Goal: Transaction & Acquisition: Download file/media

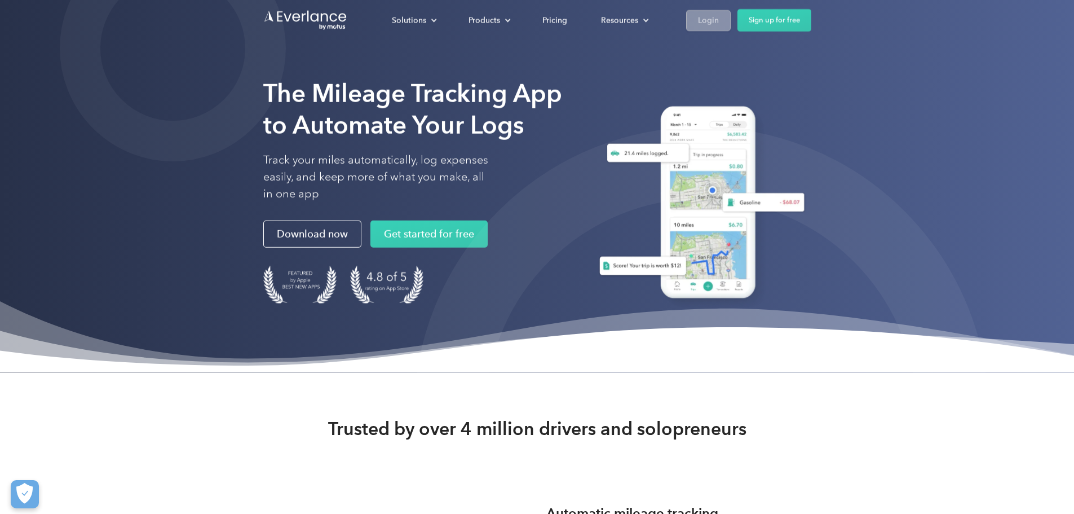
click at [719, 20] on div "Login" at bounding box center [708, 20] width 21 height 14
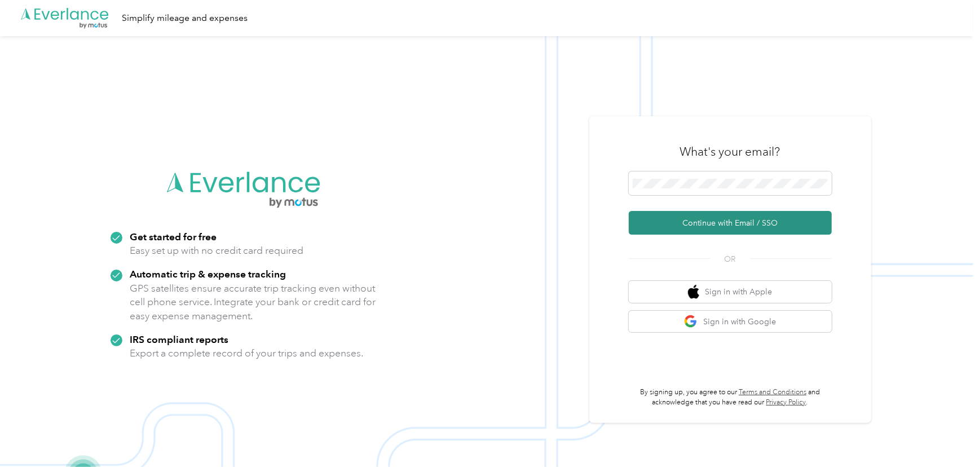
click at [751, 215] on button "Continue with Email / SSO" at bounding box center [730, 223] width 203 height 24
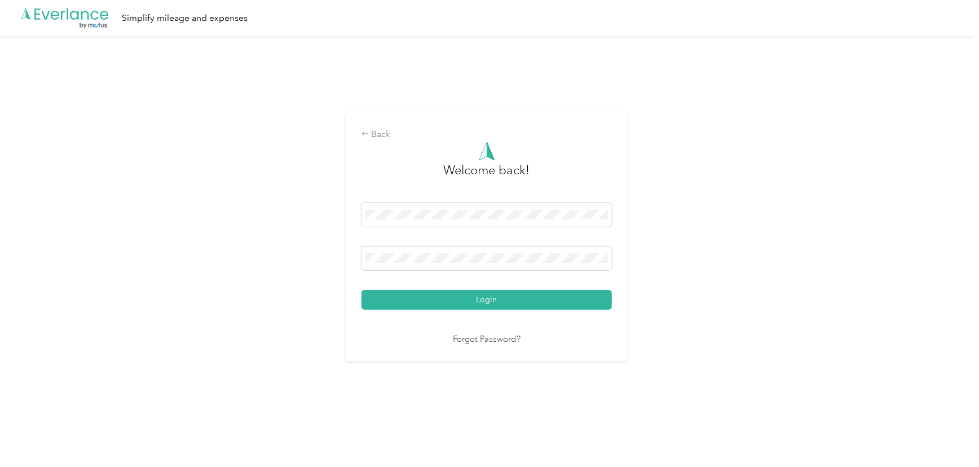
click at [462, 305] on button "Login" at bounding box center [487, 300] width 250 height 20
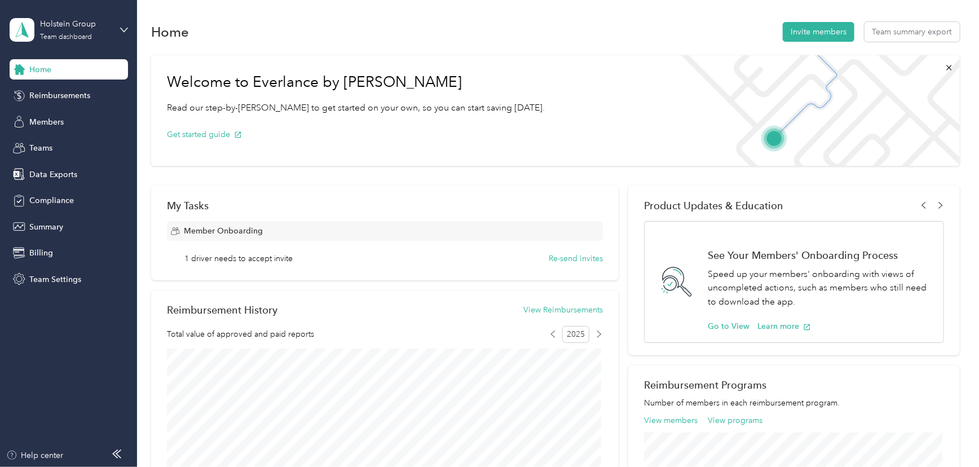
click at [343, 252] on div "Member Onboarding 1 driver needs to accept invite Re-send invites" at bounding box center [385, 242] width 436 height 43
click at [200, 259] on span "1 driver needs to accept invite" at bounding box center [238, 259] width 108 height 12
click at [566, 258] on button "Re-send invites" at bounding box center [576, 259] width 54 height 12
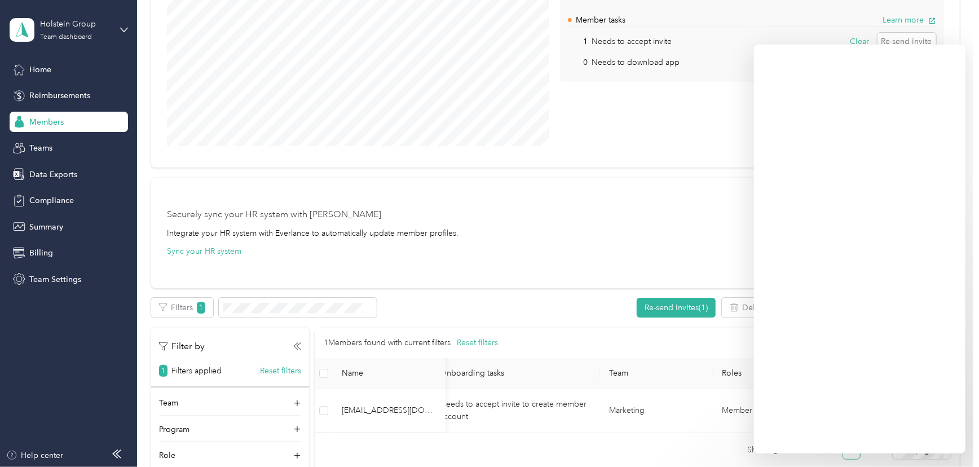
scroll to position [0, 111]
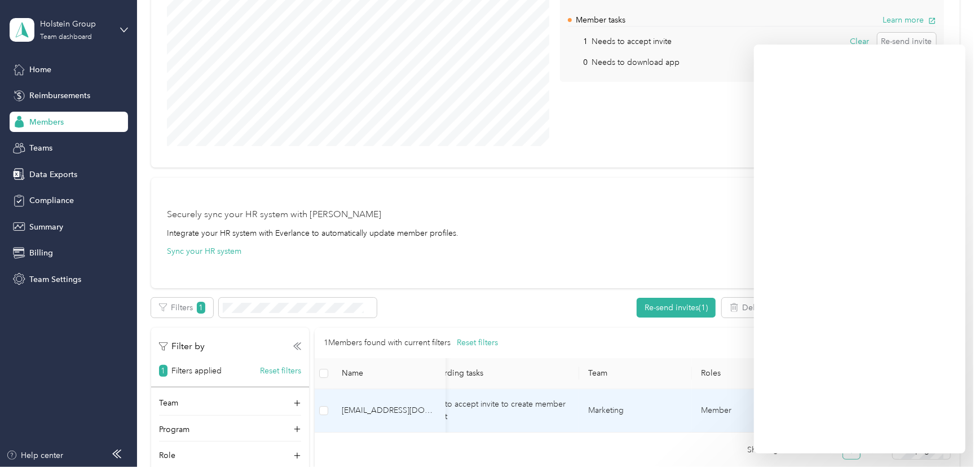
click at [627, 418] on td "Marketing" at bounding box center [635, 410] width 113 height 43
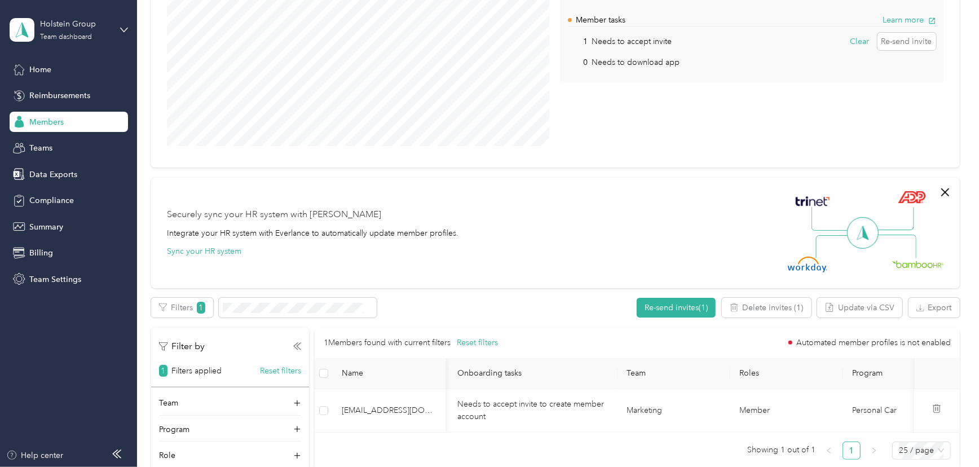
scroll to position [0, 0]
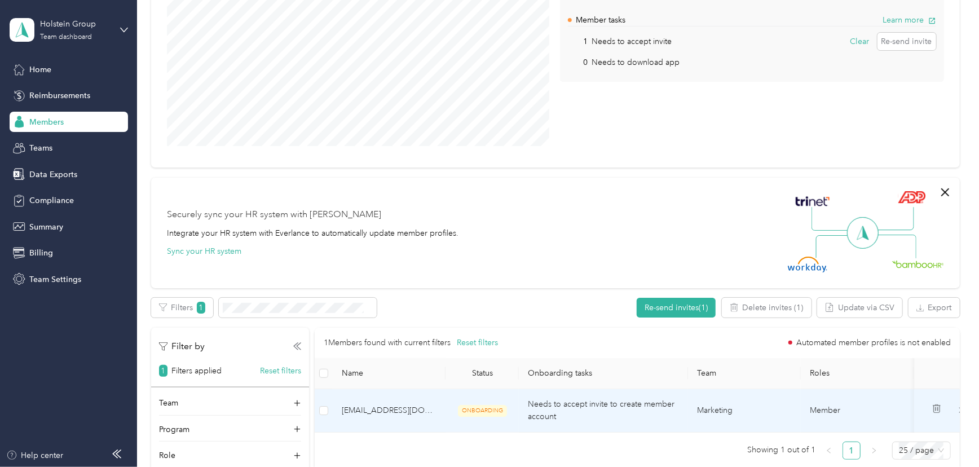
click at [489, 405] on span "ONBOARDING" at bounding box center [482, 411] width 49 height 12
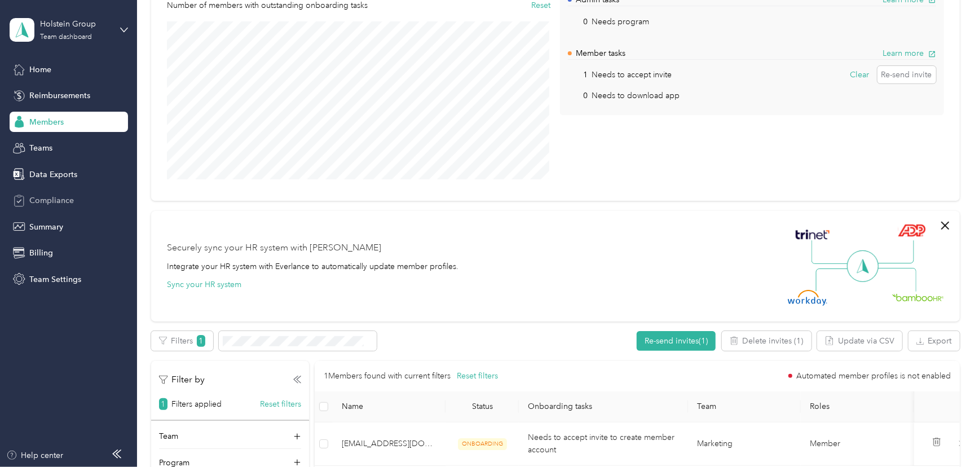
scroll to position [102, 0]
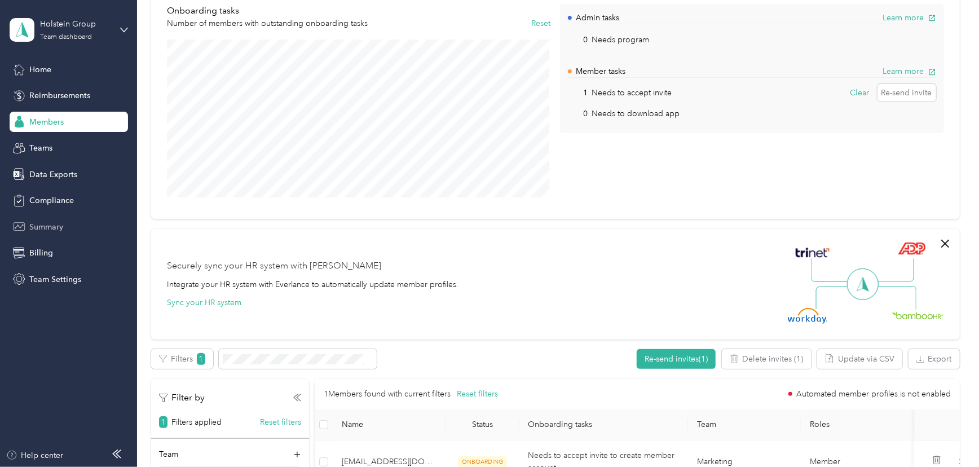
click at [47, 227] on span "Summary" at bounding box center [46, 227] width 34 height 12
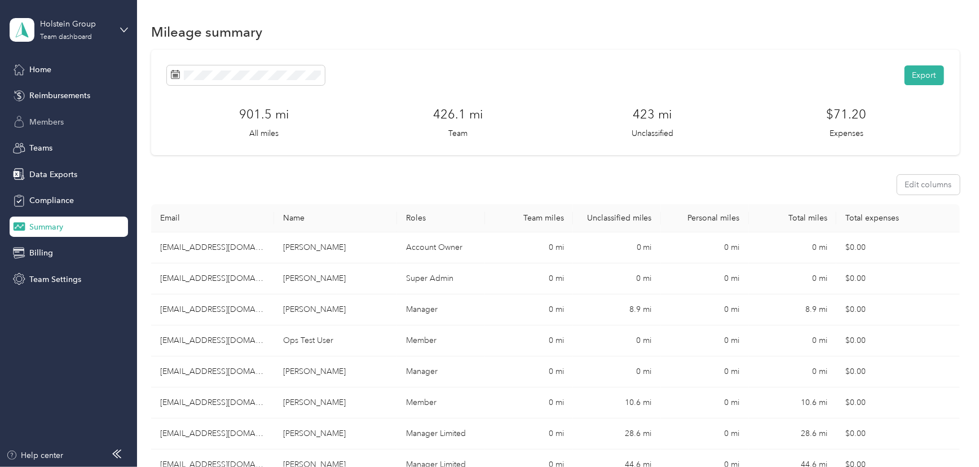
click at [56, 120] on span "Members" at bounding box center [46, 122] width 34 height 12
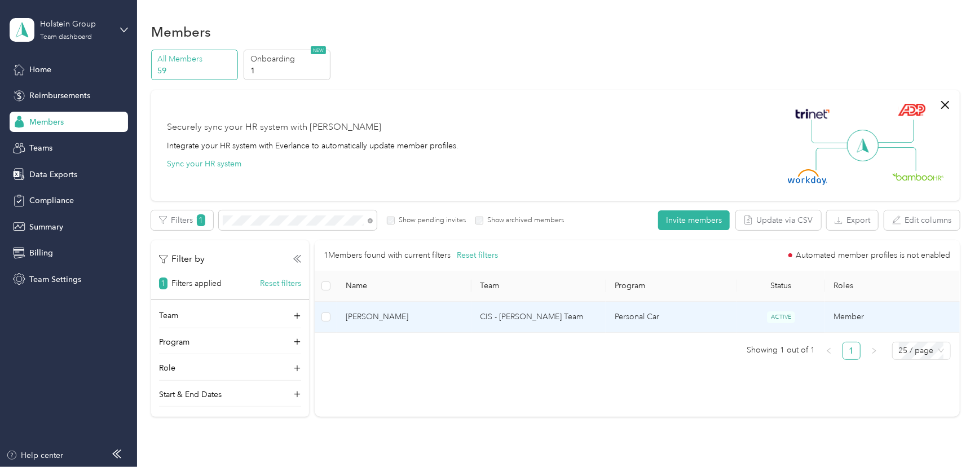
click at [376, 316] on span "[PERSON_NAME]" at bounding box center [404, 317] width 117 height 12
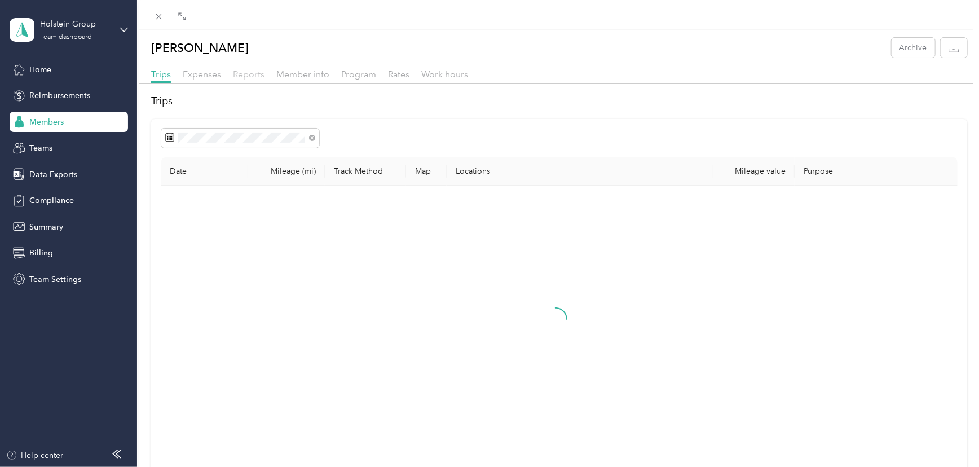
click at [252, 72] on span "Reports" at bounding box center [249, 74] width 32 height 11
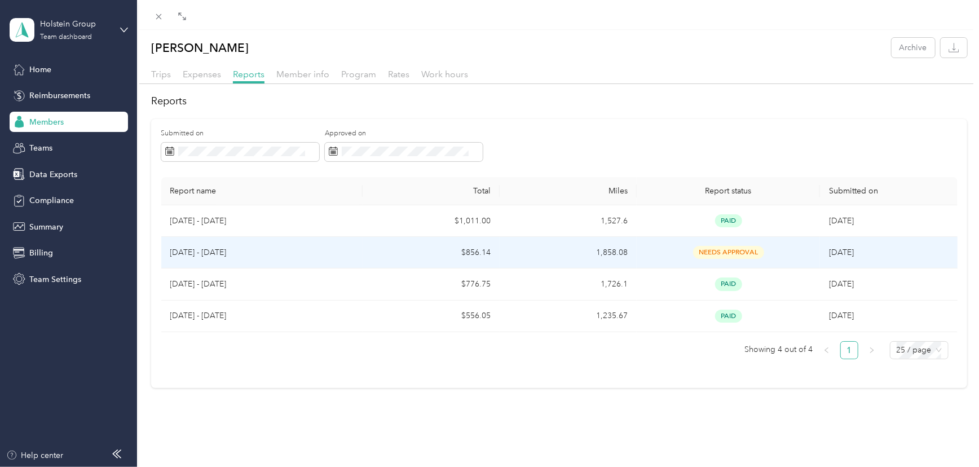
click at [592, 248] on td "1,858.08" at bounding box center [568, 253] width 137 height 32
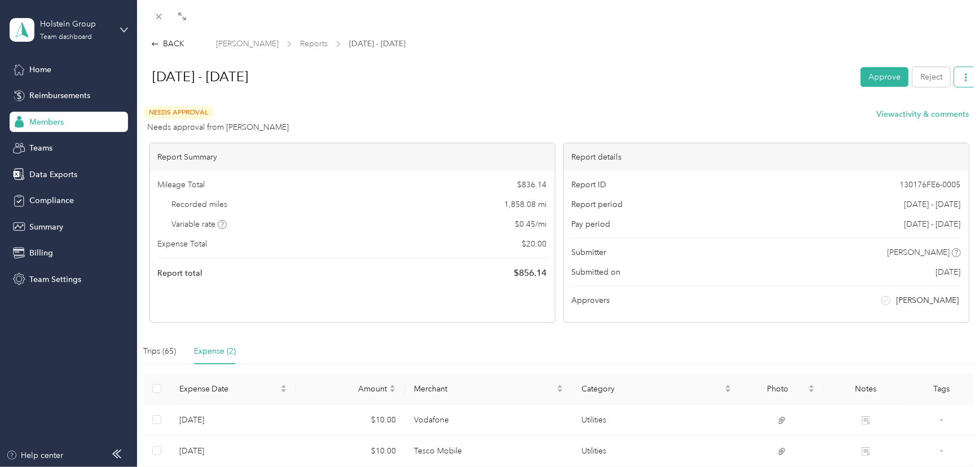
click at [962, 73] on span "button" at bounding box center [966, 77] width 8 height 10
click at [948, 112] on li "Download" at bounding box center [929, 118] width 83 height 20
click at [912, 122] on span "Download" at bounding box center [926, 118] width 37 height 12
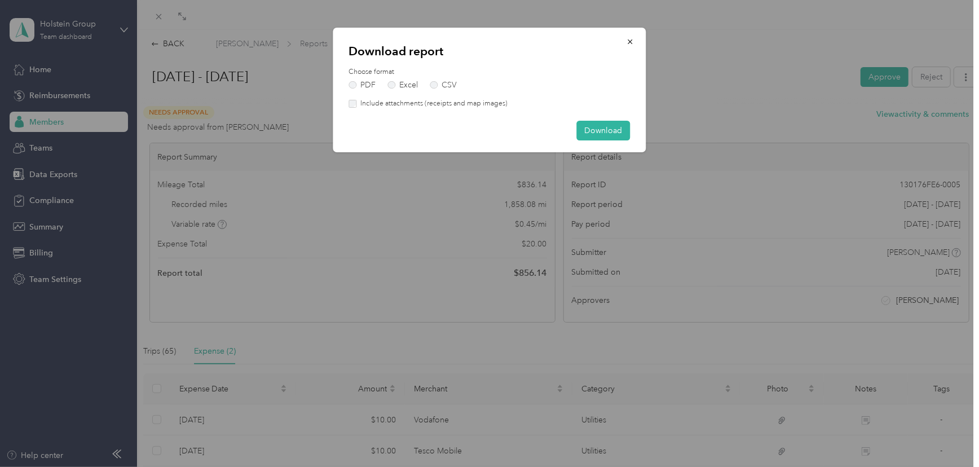
click at [488, 103] on label "Include attachments (receipts and map images)" at bounding box center [431, 104] width 151 height 10
click at [446, 81] on label "CSV" at bounding box center [443, 85] width 27 height 8
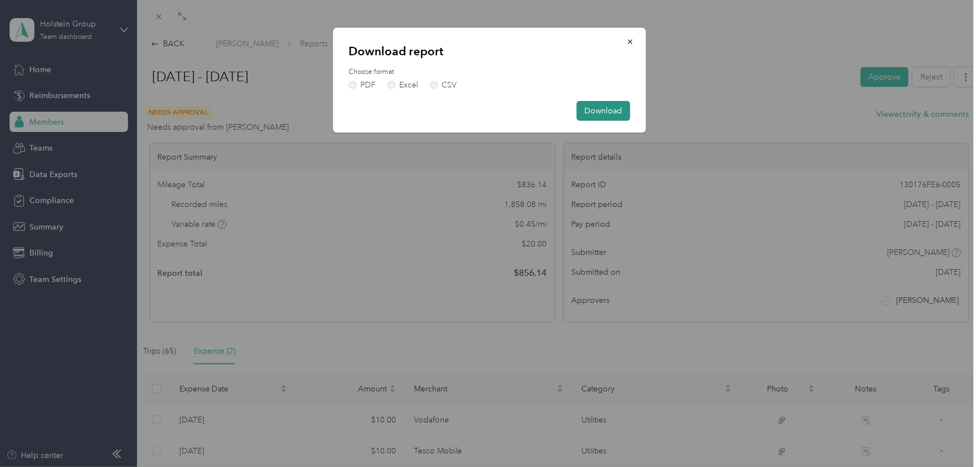
click at [580, 105] on button "Download" at bounding box center [604, 111] width 54 height 20
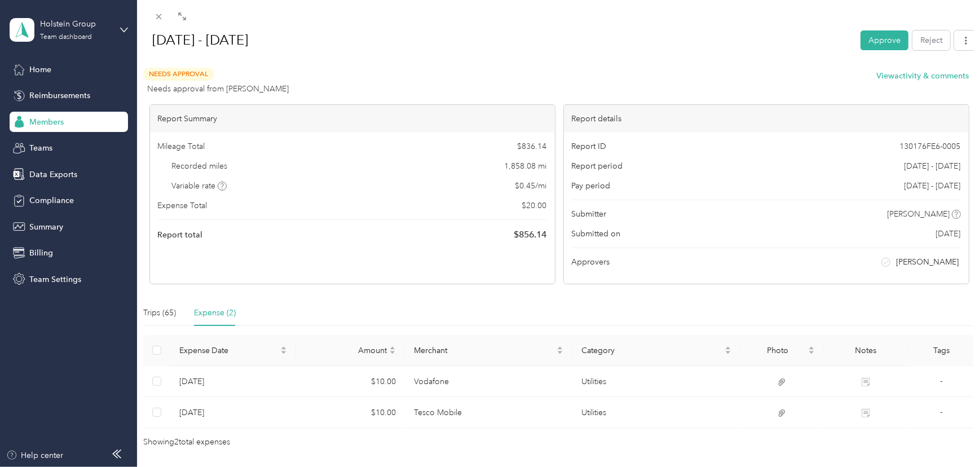
scroll to position [76, 0]
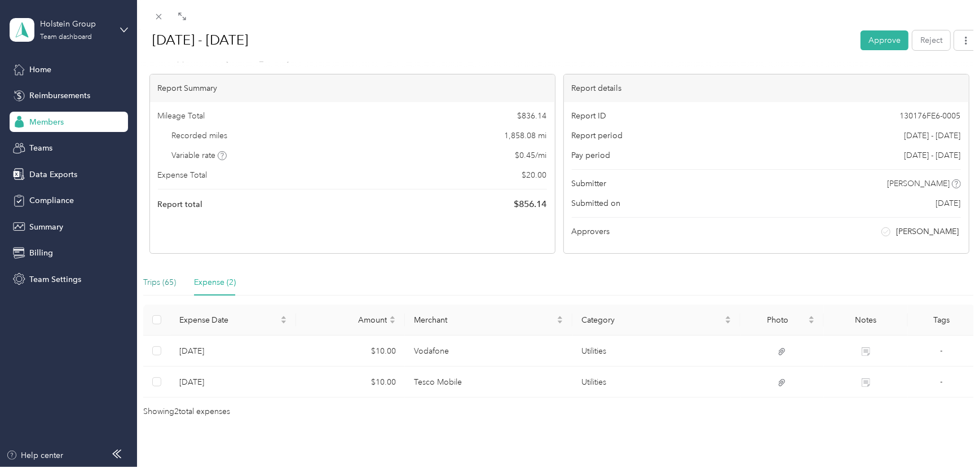
click at [161, 277] on div "Trips (65)" at bounding box center [159, 282] width 33 height 12
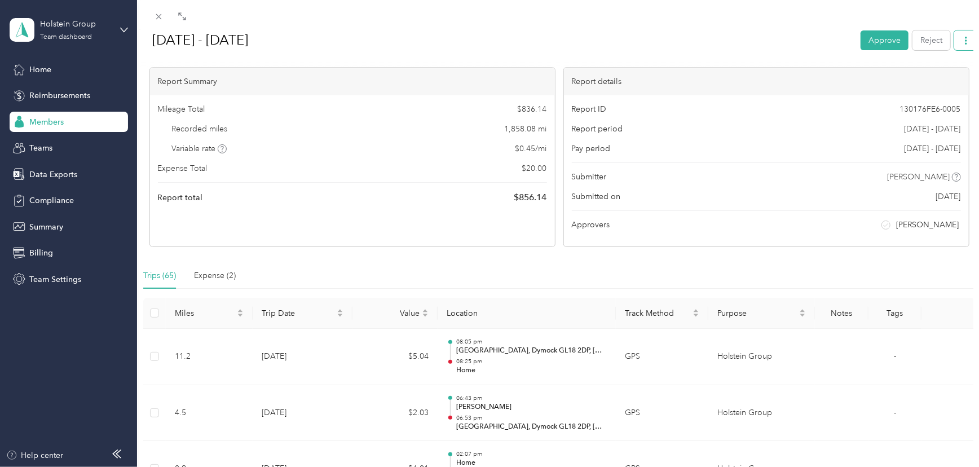
click at [962, 35] on span "button" at bounding box center [966, 40] width 8 height 10
click at [949, 60] on span "Copy share link" at bounding box center [935, 62] width 55 height 12
